Goal: Task Accomplishment & Management: Complete application form

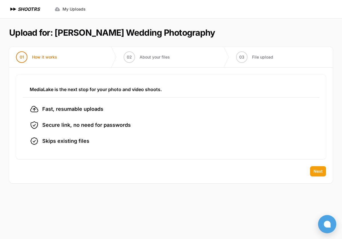
click at [317, 173] on span "Next" at bounding box center [317, 171] width 9 height 6
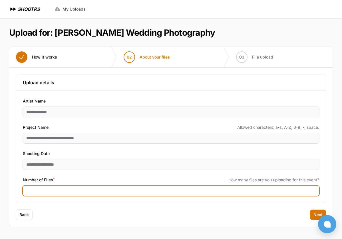
click at [116, 189] on input "Number of Files *" at bounding box center [171, 190] width 296 height 10
type input "****"
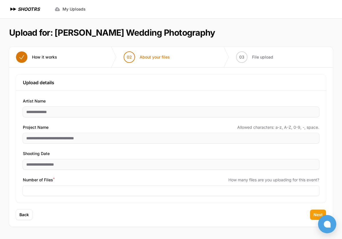
click at [311, 214] on button "Next" at bounding box center [318, 214] width 16 height 10
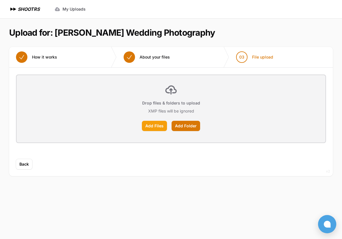
click at [157, 124] on label "Add Files" at bounding box center [154, 126] width 25 height 10
click at [0, 0] on input "Add Files" at bounding box center [0, 0] width 0 height 0
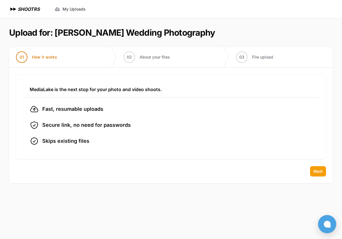
click at [318, 168] on button "Next" at bounding box center [318, 171] width 16 height 10
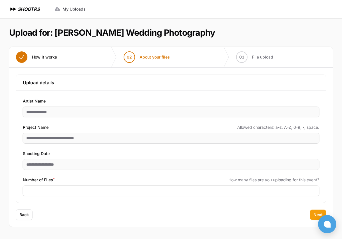
click at [314, 213] on span "Next" at bounding box center [317, 215] width 9 height 6
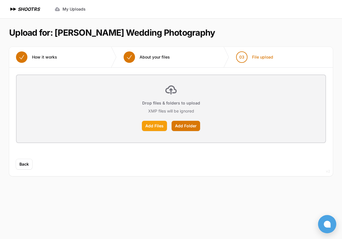
click at [159, 126] on label "Add Files" at bounding box center [154, 126] width 25 height 10
click at [0, 0] on input "Add Files" at bounding box center [0, 0] width 0 height 0
